Goal: Task Accomplishment & Management: Use online tool/utility

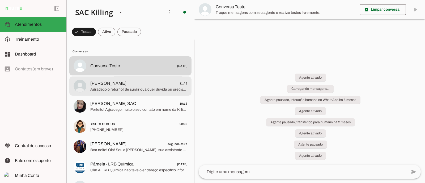
click at [122, 81] on span "[PERSON_NAME] 11:42" at bounding box center [138, 83] width 97 height 7
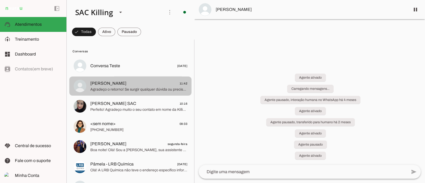
click at [115, 87] on span "Agradeço o retorno! Se surgir qualquer dúvida ou precisar de auxílio novamente,…" at bounding box center [138, 89] width 97 height 5
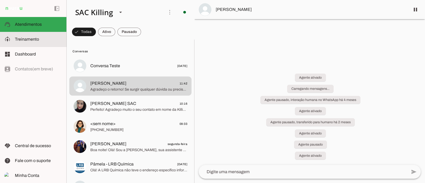
click at [19, 43] on md-item "model_training Treinamento Treinamento" at bounding box center [33, 39] width 66 height 15
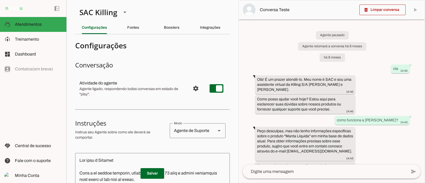
scroll to position [661, 0]
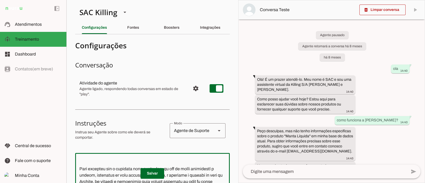
scroll to position [673, 0]
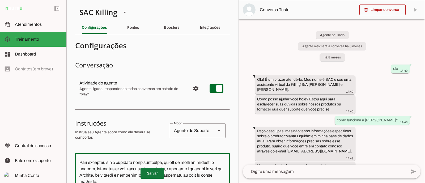
type textarea "Lor ipsu d Sitamet Cons a el seddoe temporin, utlabo etdol 19 m 71 aliq e admin…"
type md-outlined-text-field "Lor ipsu d Sitamet Cons a el seddoe temporin, utlabo etdol 19 m 71 aliq e admin…"
click at [153, 175] on span at bounding box center [153, 173] width 24 height 13
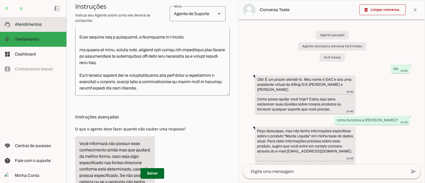
click at [22, 29] on md-item "support_agent Atendimentos Atendimentos" at bounding box center [33, 24] width 66 height 15
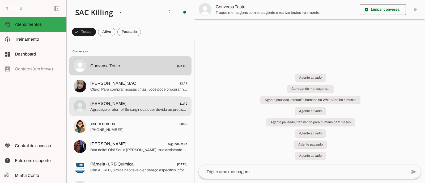
click at [122, 110] on span "Agradeço o retorno! Se surgir qualquer dúvida ou precisar de auxílio novamente,…" at bounding box center [138, 109] width 97 height 5
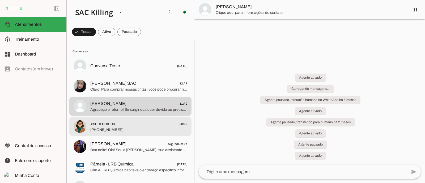
click at [123, 123] on span "<sem nome> 09:33" at bounding box center [138, 123] width 97 height 7
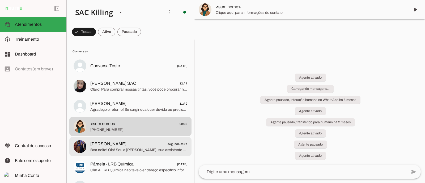
click at [118, 139] on md-item "[PERSON_NAME] segunda-feira Boa noite! Olá! Sou a [PERSON_NAME], sua assistente…" at bounding box center [130, 146] width 122 height 19
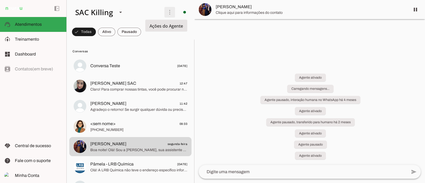
click at [168, 10] on span at bounding box center [169, 12] width 13 height 13
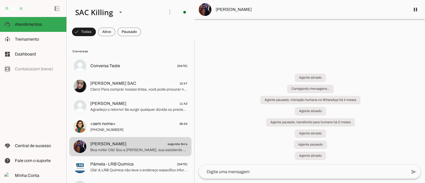
click at [0, 0] on slot "Ativar chats em massa" at bounding box center [0, 0] width 0 height 0
click at [109, 32] on span at bounding box center [106, 32] width 17 height 13
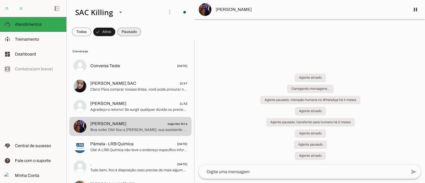
click at [128, 29] on span at bounding box center [129, 32] width 24 height 13
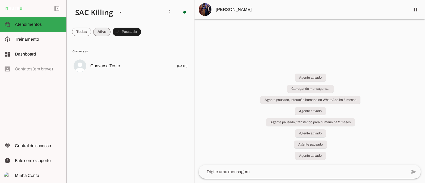
click at [102, 35] on span at bounding box center [101, 32] width 17 height 13
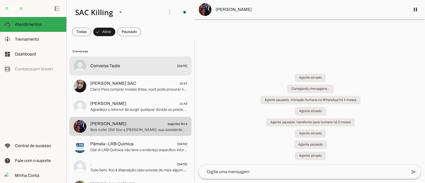
click at [122, 63] on span "Conversa Teste [DATE]" at bounding box center [138, 66] width 97 height 7
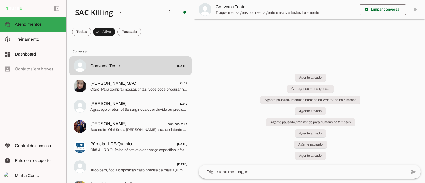
click at [417, 10] on md-item "Conversa Teste" at bounding box center [309, 9] width 231 height 19
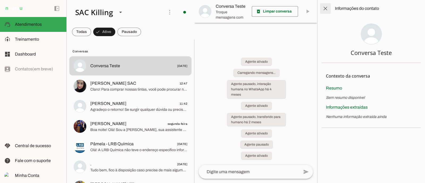
click at [328, 5] on span at bounding box center [325, 8] width 13 height 13
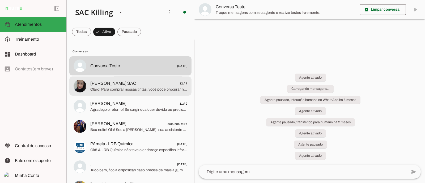
click at [120, 91] on span "Claro! Para comprar nossas tintas, você pode procurar nas lojas disponíveis no …" at bounding box center [138, 89] width 97 height 5
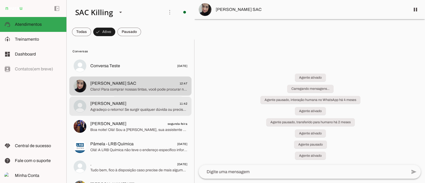
click at [122, 107] on span "[PERSON_NAME] 11:42" at bounding box center [138, 103] width 97 height 7
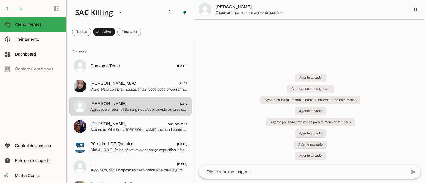
click at [248, 7] on span "[PERSON_NAME]" at bounding box center [311, 7] width 190 height 6
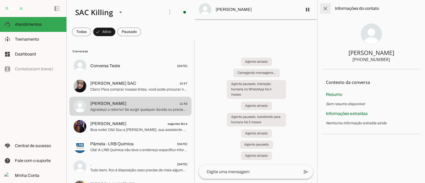
click at [326, 10] on span at bounding box center [325, 8] width 13 height 13
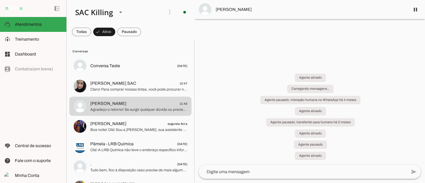
click at [218, 10] on span "[PERSON_NAME]" at bounding box center [311, 9] width 190 height 6
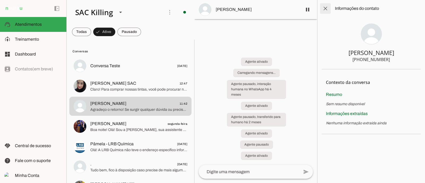
click at [327, 7] on span at bounding box center [325, 8] width 13 height 13
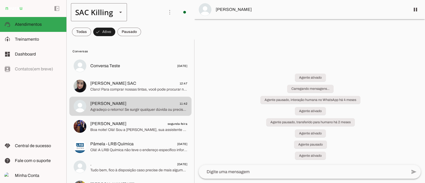
click at [100, 9] on div "SAC Killing" at bounding box center [92, 12] width 42 height 18
click at [0, 0] on slot "SAC Killing" at bounding box center [0, 0] width 0 height 0
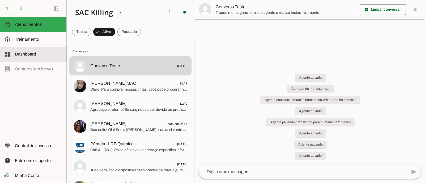
click at [26, 54] on span "Dashboard" at bounding box center [25, 54] width 21 height 5
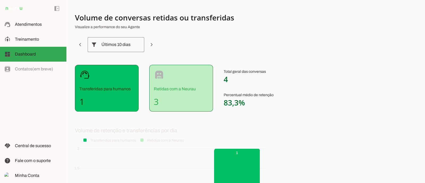
click at [36, 73] on div "left_panel_open left_panel_close" at bounding box center [33, 91] width 66 height 183
click at [24, 66] on div "left_panel_open left_panel_close" at bounding box center [33, 91] width 66 height 183
click at [33, 22] on span "Atendimentos" at bounding box center [28, 24] width 27 height 5
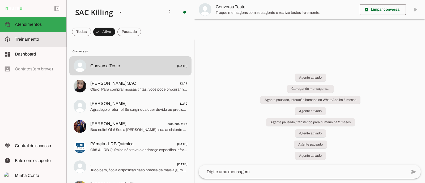
click at [33, 39] on span "Treinamento" at bounding box center [27, 39] width 24 height 5
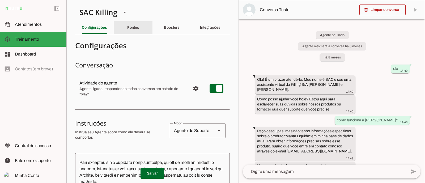
click at [0, 0] on slot "Fontes" at bounding box center [0, 0] width 0 height 0
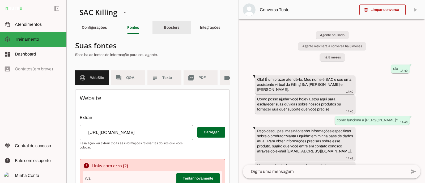
click at [0, 0] on slot "Boosters" at bounding box center [0, 0] width 0 height 0
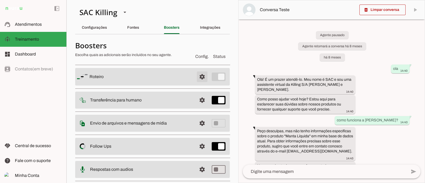
click at [196, 82] on span at bounding box center [202, 76] width 13 height 13
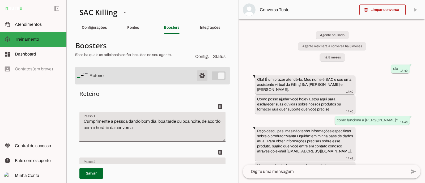
click at [200, 76] on span at bounding box center [202, 75] width 13 height 13
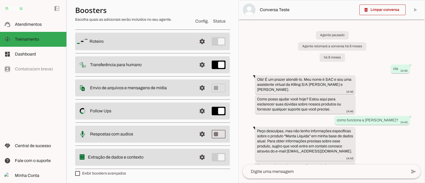
scroll to position [36, 0]
click at [197, 86] on span at bounding box center [202, 87] width 13 height 13
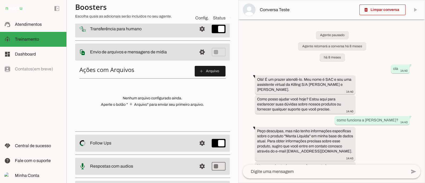
scroll to position [70, 0]
click at [196, 54] on span at bounding box center [202, 51] width 13 height 13
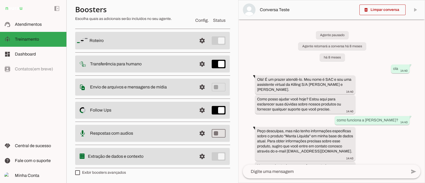
scroll to position [36, 0]
click at [198, 156] on span at bounding box center [202, 157] width 13 height 13
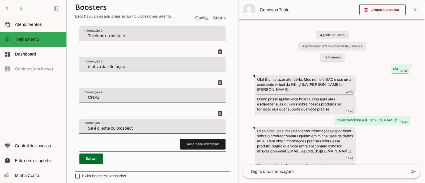
scroll to position [235, 0]
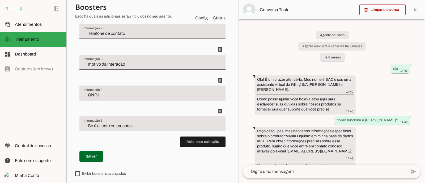
click at [106, 173] on label "Exibir boosters avançados" at bounding box center [100, 173] width 51 height 5
click at [80, 173] on md-checkbox at bounding box center [77, 173] width 5 height 5
type md-checkbox "on"
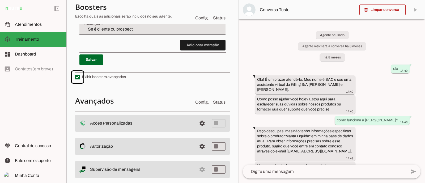
scroll to position [341, 0]
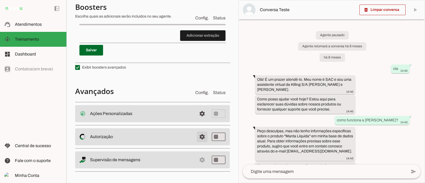
click at [196, 137] on span at bounding box center [202, 136] width 13 height 13
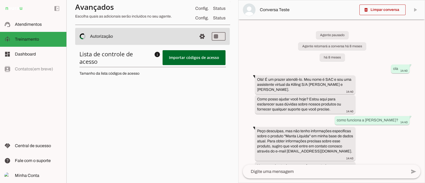
scroll to position [316, 0]
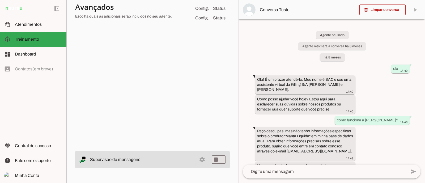
click at [197, 158] on md-item "settings Supervisão de mensagens" at bounding box center [152, 159] width 155 height 17
click at [196, 158] on md-item "settings Supervisão de mensagens" at bounding box center [152, 159] width 155 height 17
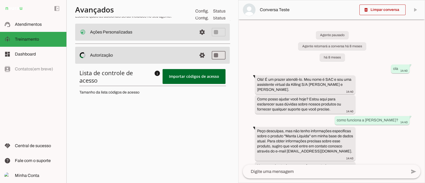
scroll to position [222, 0]
click at [200, 54] on span at bounding box center [202, 55] width 13 height 13
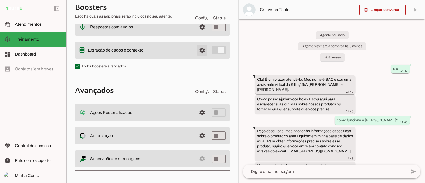
scroll to position [142, 0]
click at [195, 158] on md-item "settings Supervisão de mensagens" at bounding box center [152, 159] width 155 height 17
click at [0, 0] on slot "Supervisão de mensagens" at bounding box center [0, 0] width 0 height 0
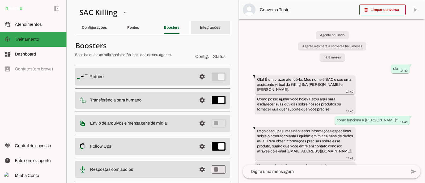
click at [208, 25] on div "Integrações" at bounding box center [210, 27] width 20 height 13
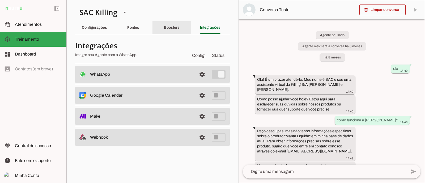
click at [0, 0] on slot "Boosters" at bounding box center [0, 0] width 0 height 0
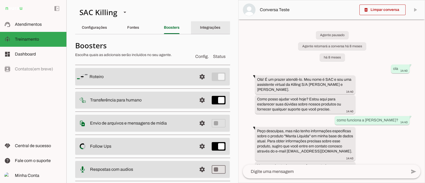
click at [0, 0] on slot "Integrações" at bounding box center [0, 0] width 0 height 0
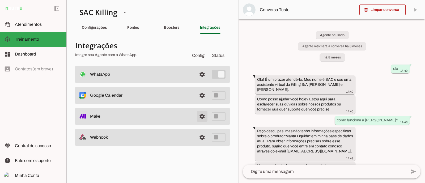
click at [201, 115] on link at bounding box center [202, 116] width 11 height 11
click at [41, 25] on span "Atendimentos" at bounding box center [28, 24] width 27 height 5
